Goal: Book appointment/travel/reservation

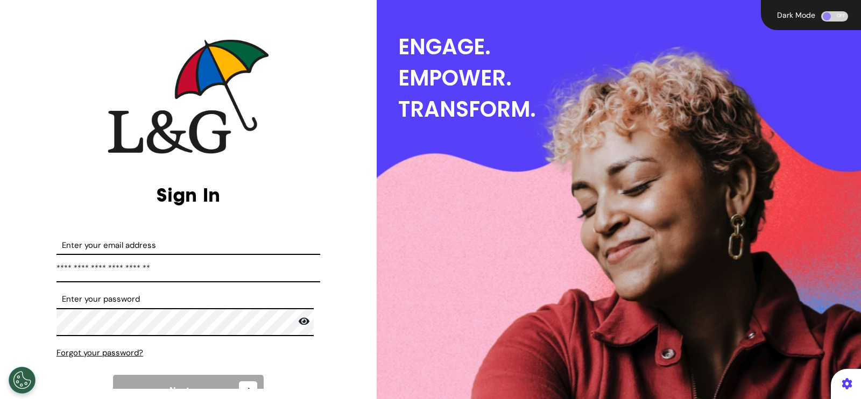
click at [180, 268] on input "**********" at bounding box center [189, 268] width 264 height 29
drag, startPoint x: 0, startPoint y: 0, endPoint x: 180, endPoint y: 268, distance: 322.8
click at [180, 268] on input "**********" at bounding box center [189, 268] width 264 height 29
type input "**********"
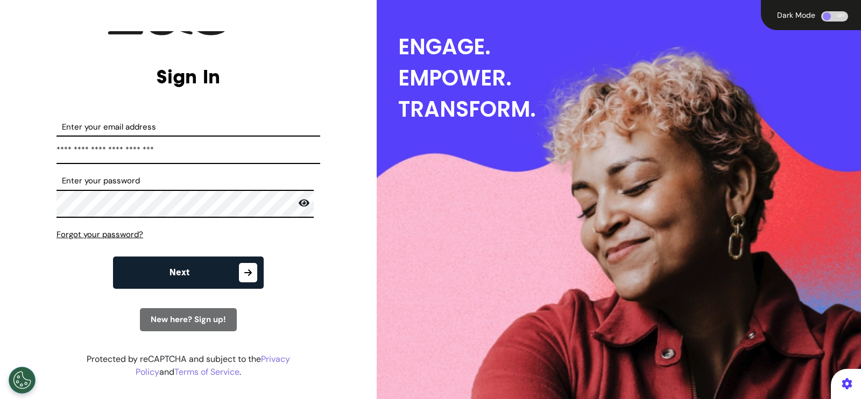
click at [201, 274] on button "Next" at bounding box center [188, 273] width 151 height 32
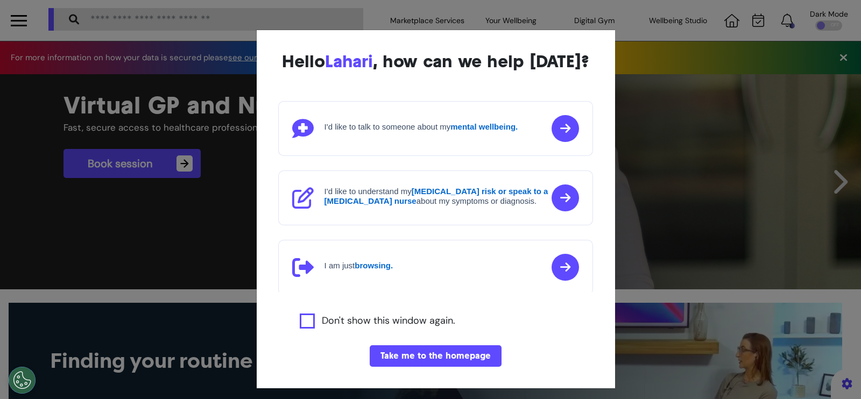
scroll to position [0, 430]
click at [413, 367] on button "Take me to the homepage" at bounding box center [436, 357] width 132 height 22
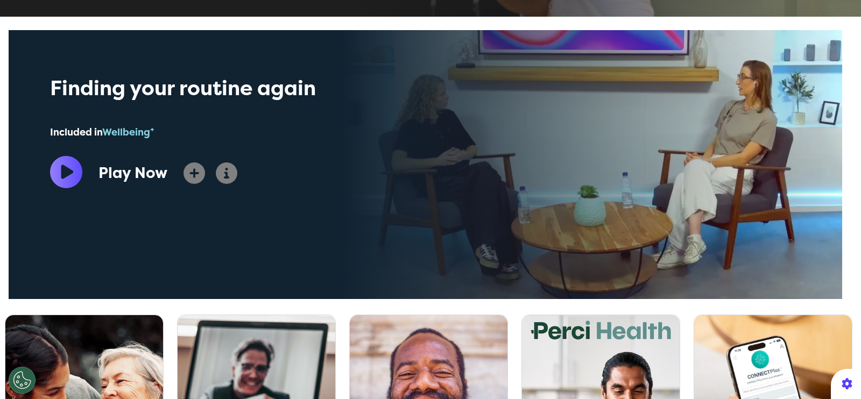
scroll to position [487, 0]
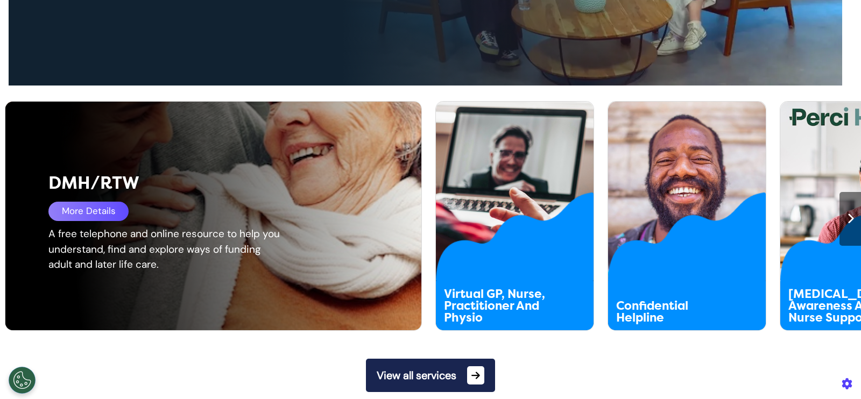
click at [95, 207] on div "More Details" at bounding box center [88, 211] width 80 height 19
click at [96, 212] on div "More Details" at bounding box center [88, 211] width 80 height 19
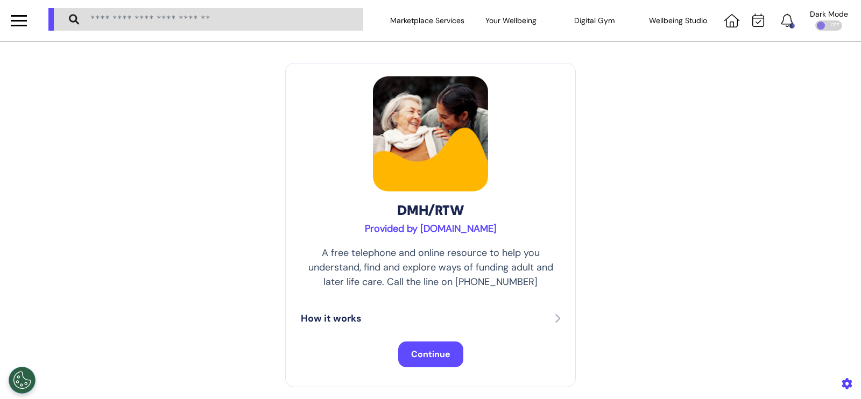
click at [421, 359] on span "Continue" at bounding box center [430, 354] width 39 height 11
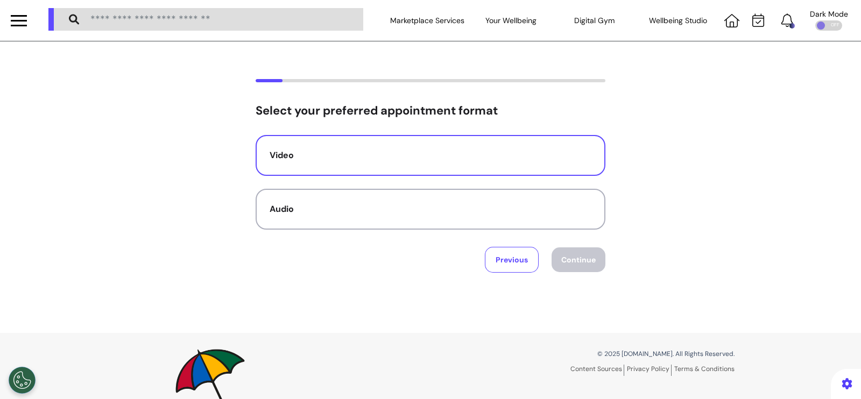
click at [394, 157] on div "Video" at bounding box center [431, 155] width 322 height 13
click at [577, 256] on button "Continue" at bounding box center [579, 260] width 54 height 25
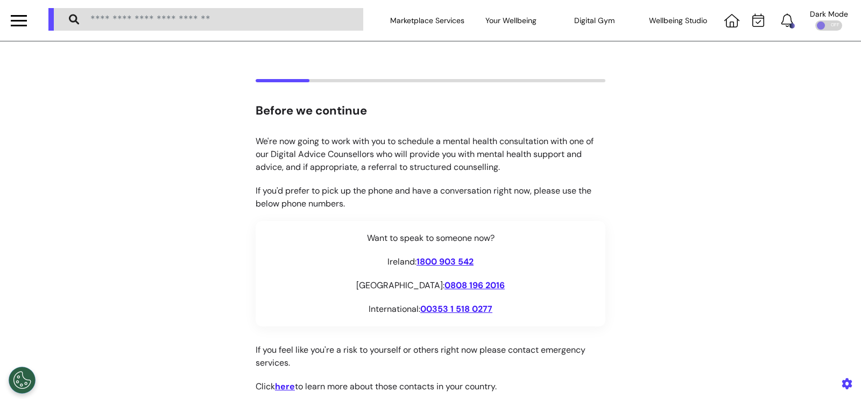
scroll to position [197, 0]
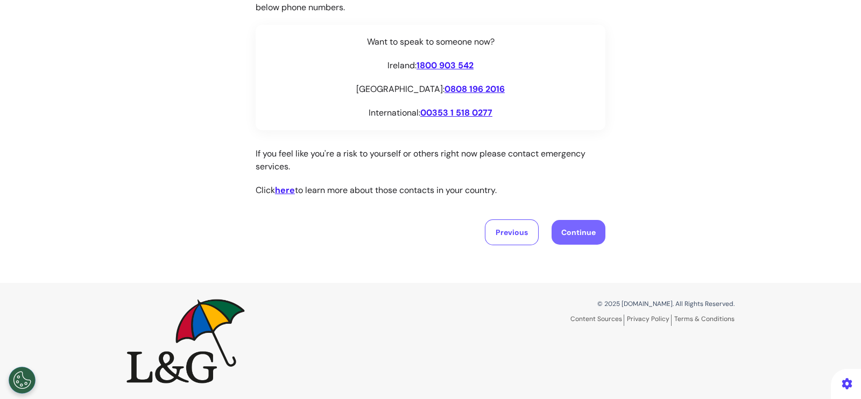
click at [569, 238] on button "Continue" at bounding box center [579, 232] width 54 height 25
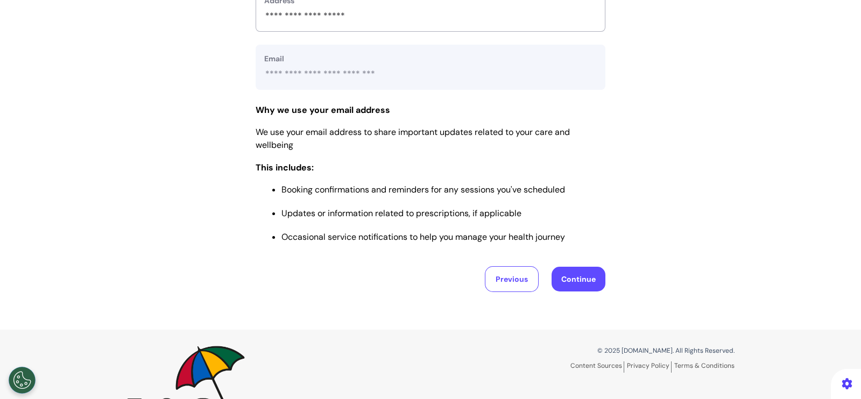
scroll to position [508, 0]
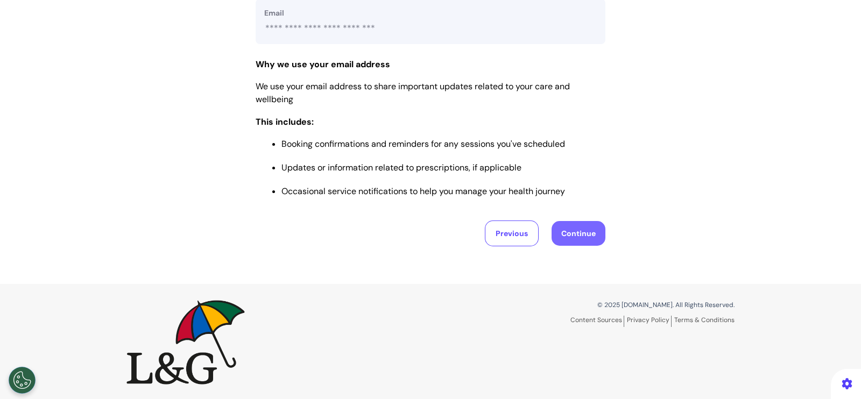
click at [577, 237] on button "Continue" at bounding box center [579, 233] width 54 height 25
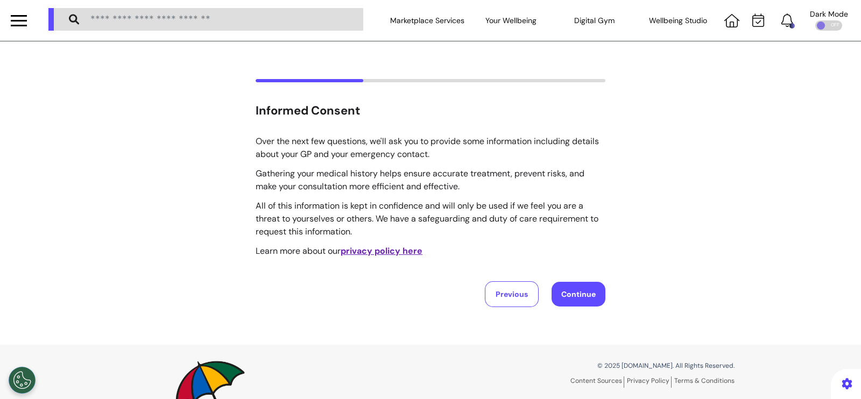
scroll to position [62, 0]
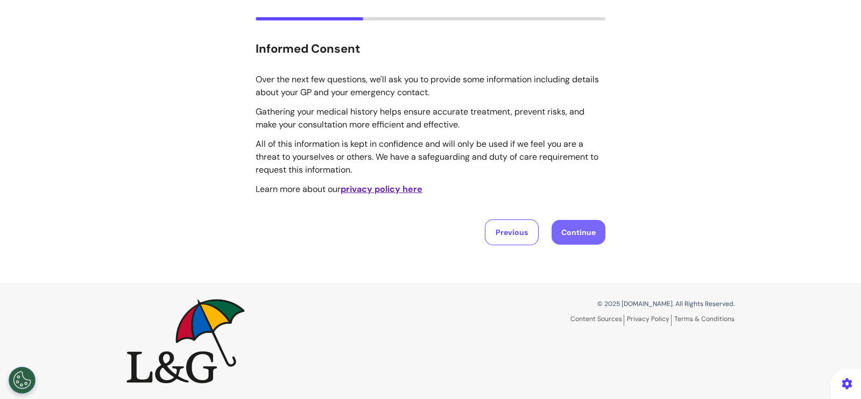
click at [571, 239] on button "Continue" at bounding box center [579, 232] width 54 height 25
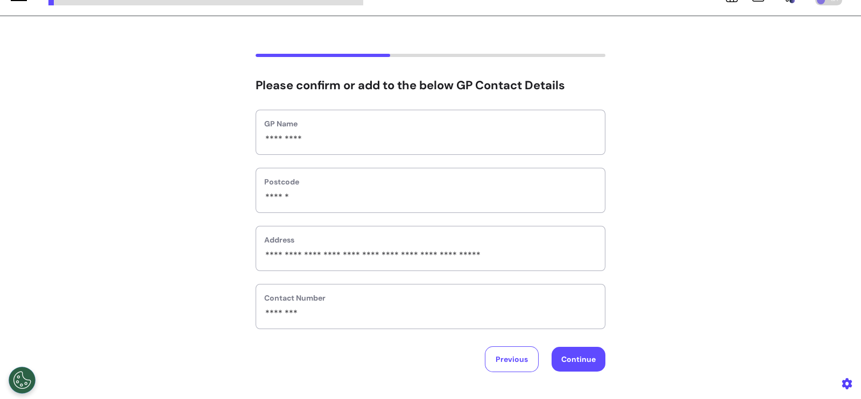
scroll to position [26, 0]
